Goal: Communication & Community: Answer question/provide support

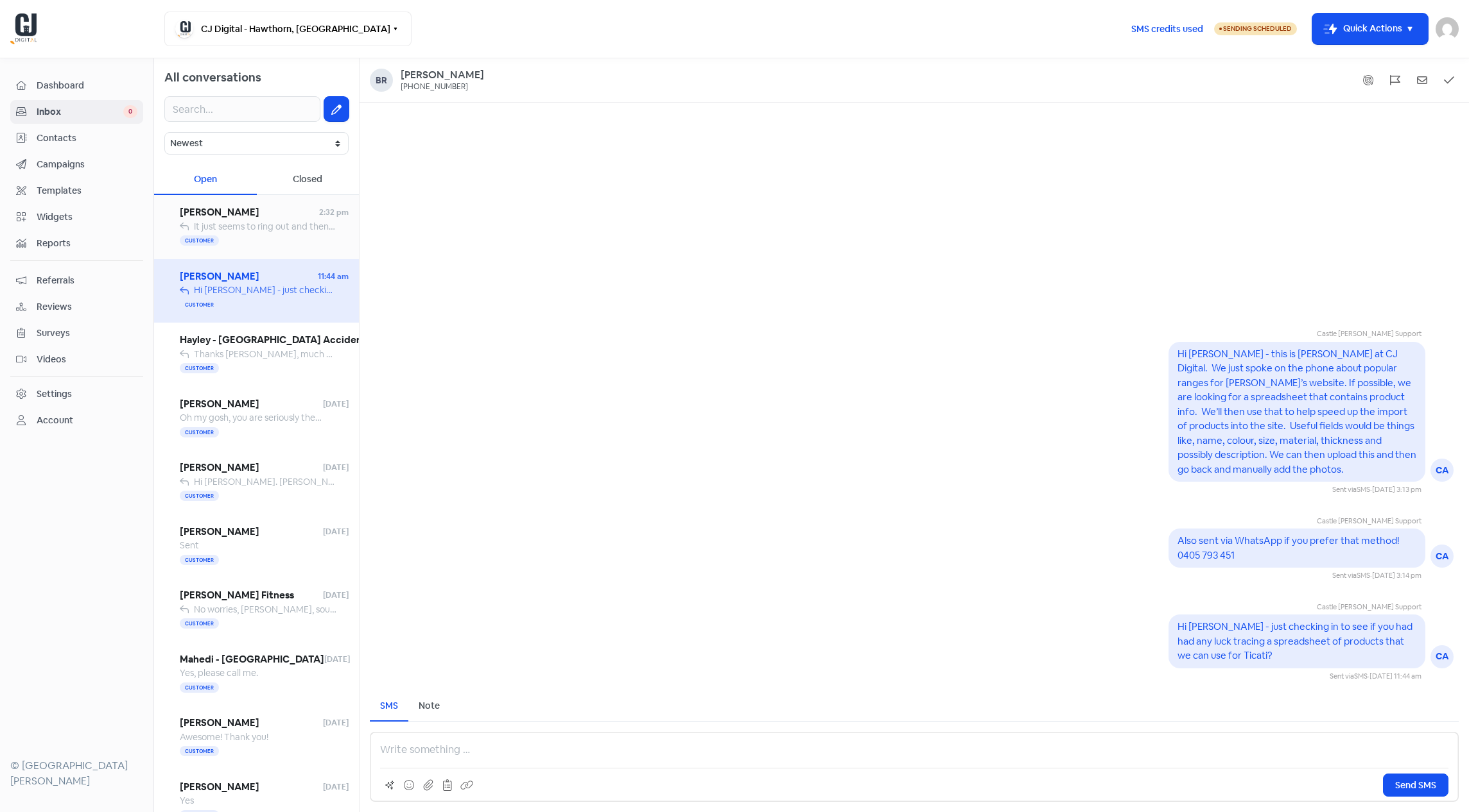
click at [262, 235] on div "Customer" at bounding box center [264, 241] width 168 height 15
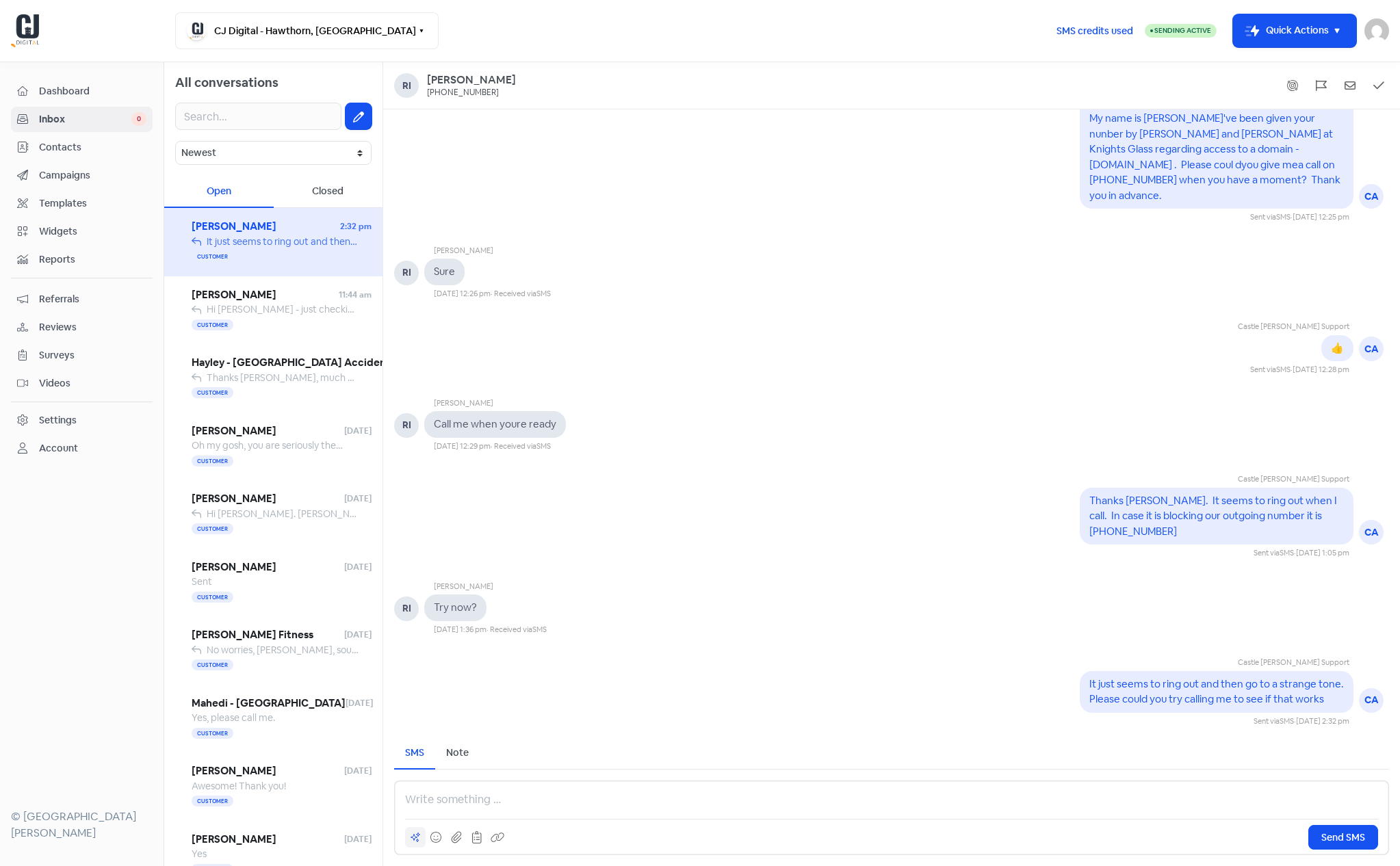
click at [421, 832] on div at bounding box center [415, 838] width 20 height 20
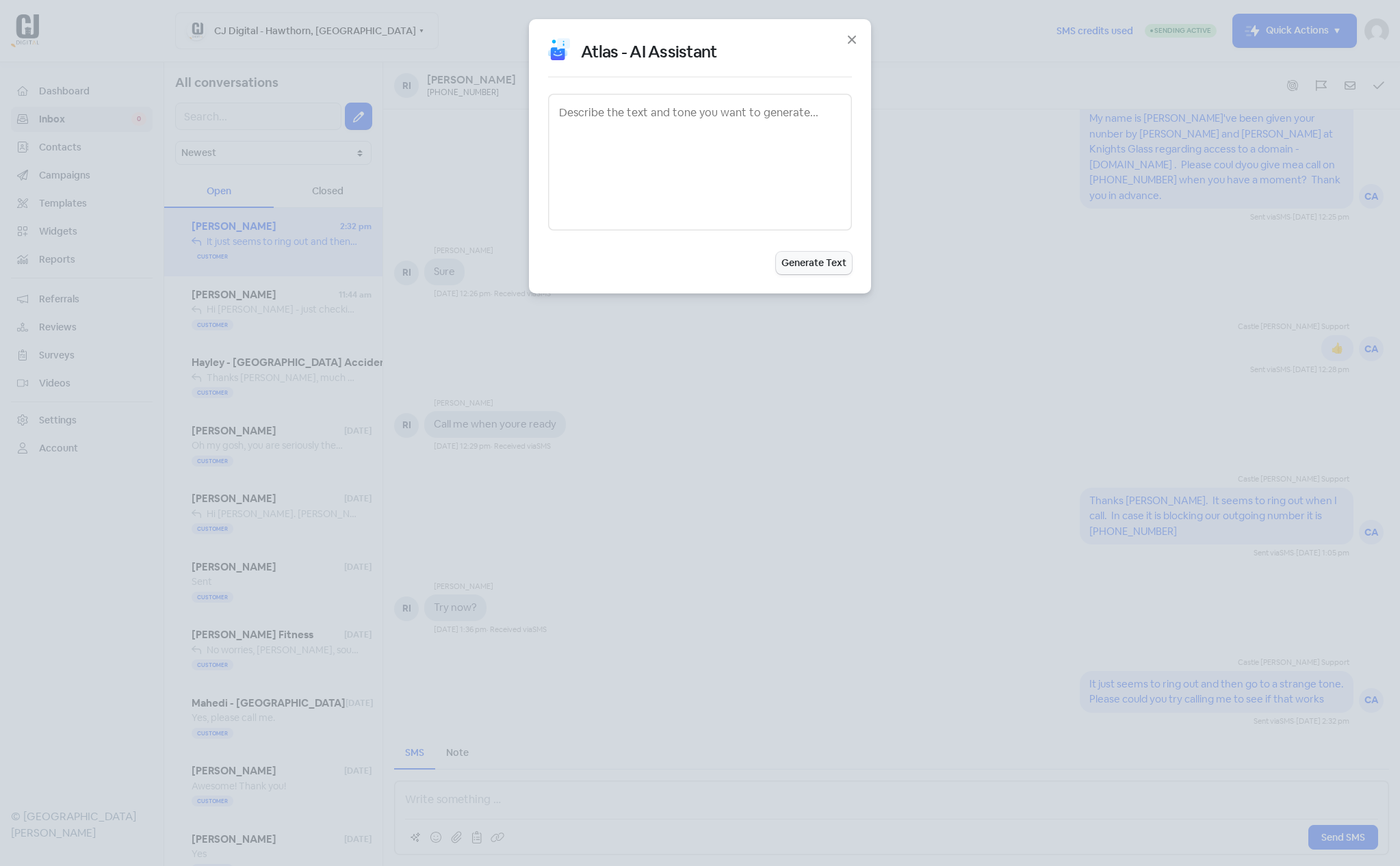
click at [429, 805] on div "Atlas - AI Assistant Generate Text" at bounding box center [700, 433] width 1400 height 866
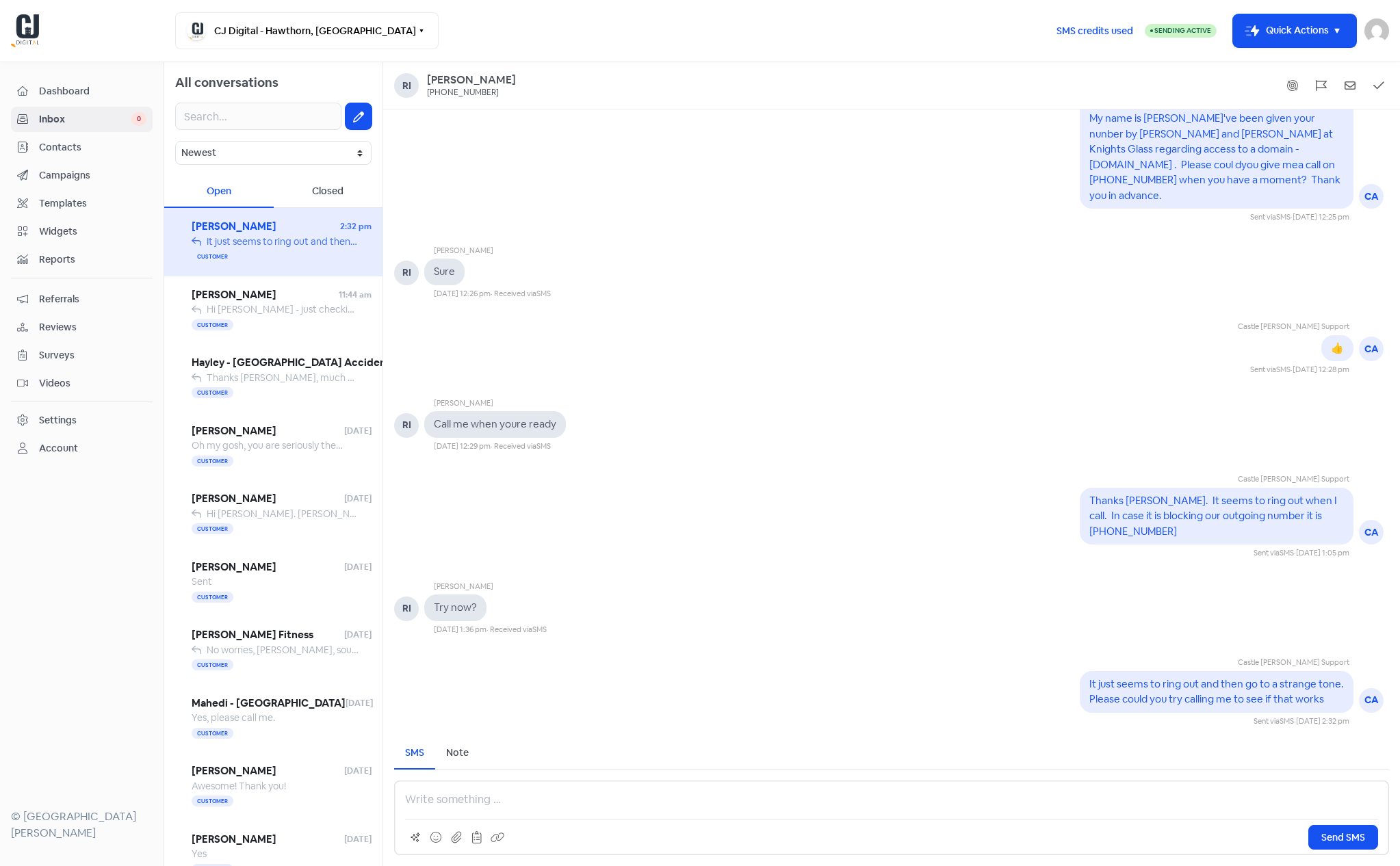
click at [442, 802] on p at bounding box center [891, 800] width 973 height 16
click at [715, 802] on p "Hi [PERSON_NAME] - just sent through the DNS changes for [DOMAIN_NAME]. Note th…" at bounding box center [891, 800] width 973 height 16
drag, startPoint x: 734, startPoint y: 802, endPoint x: 660, endPoint y: 805, distance: 74.1
click at [660, 805] on p "Hi [PERSON_NAME] - just sent through the DNS changes for [DOMAIN_NAME]. Note th…" at bounding box center [891, 800] width 973 height 16
copy p "[DOMAIN_NAME]"
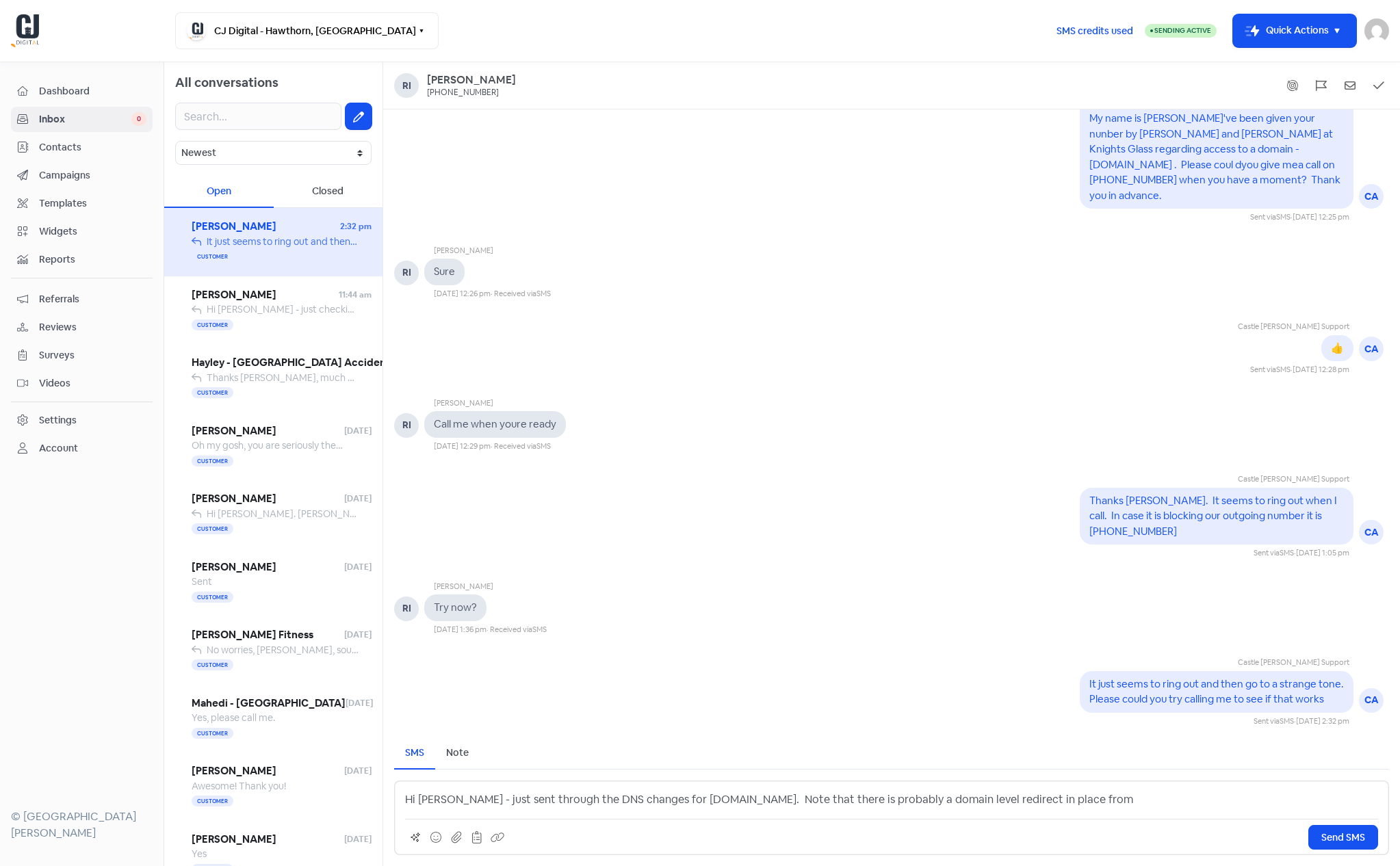
click at [1075, 796] on p "Hi [PERSON_NAME] - just sent through the DNS changes for [DOMAIN_NAME]. Note th…" at bounding box center [891, 800] width 973 height 16
click at [1202, 799] on p "Hi [PERSON_NAME] - just sent through the DNS changes for [DOMAIN_NAME]. Note th…" at bounding box center [891, 800] width 973 height 16
click at [994, 800] on p "Hi [PERSON_NAME] - just sent through the DNS changes for [DOMAIN_NAME]. Note th…" at bounding box center [891, 800] width 973 height 16
click at [1374, 802] on p "Hi [PERSON_NAME] - just sent through the DNS changes for [DOMAIN_NAME]. Note th…" at bounding box center [891, 800] width 973 height 16
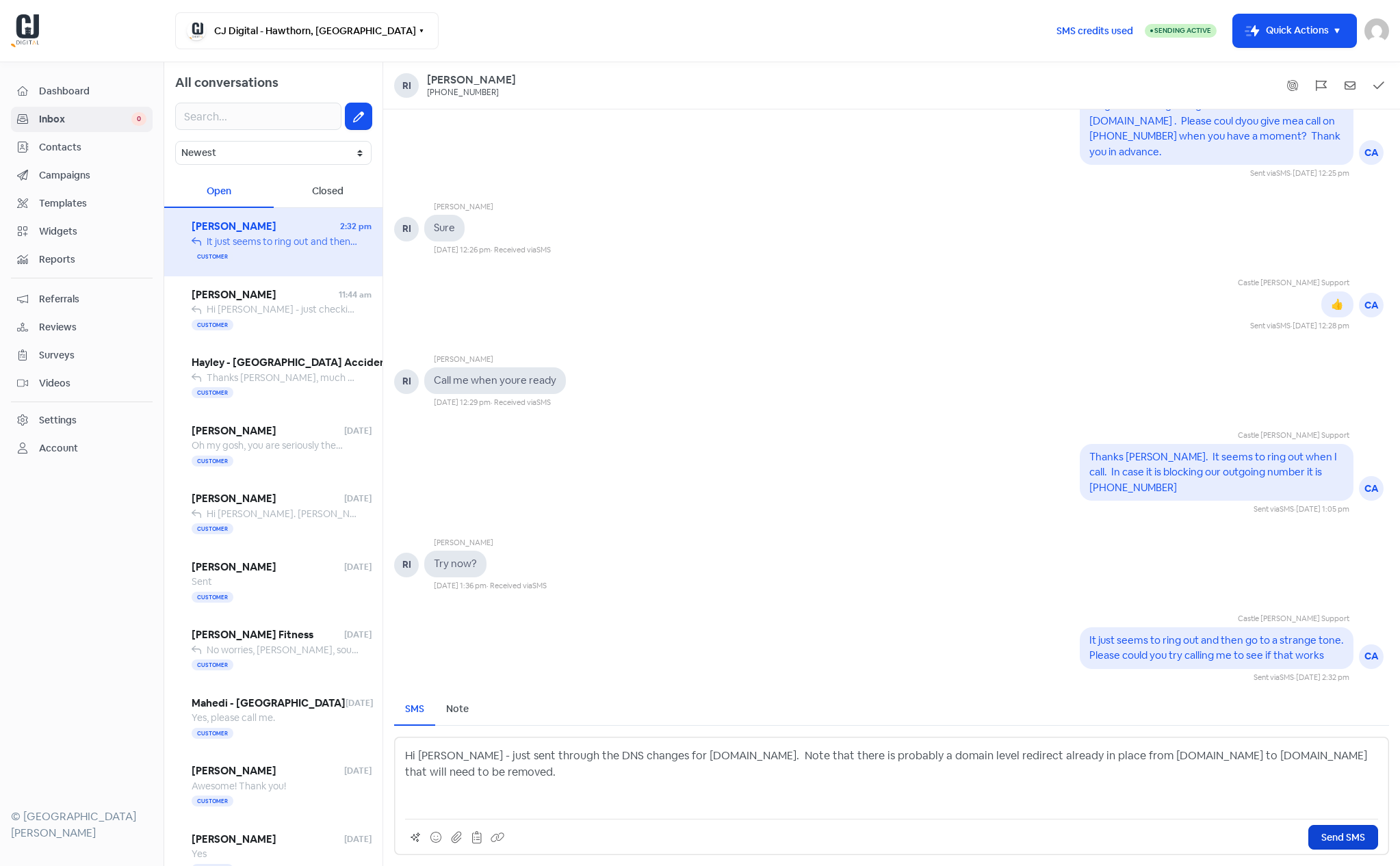
click at [1342, 836] on span "Send SMS" at bounding box center [1343, 839] width 44 height 15
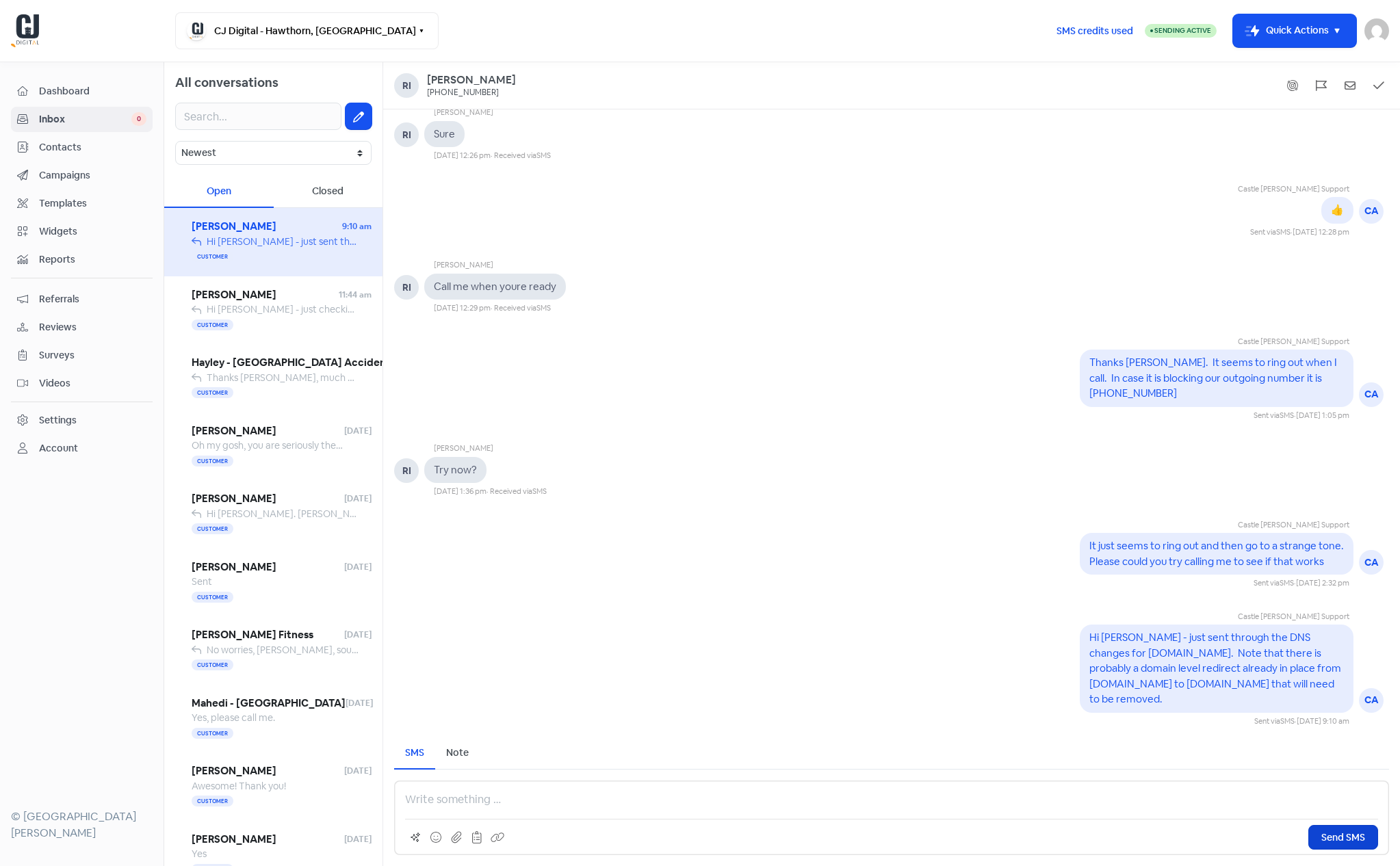
scroll to position [1, 0]
